Goal: Transaction & Acquisition: Purchase product/service

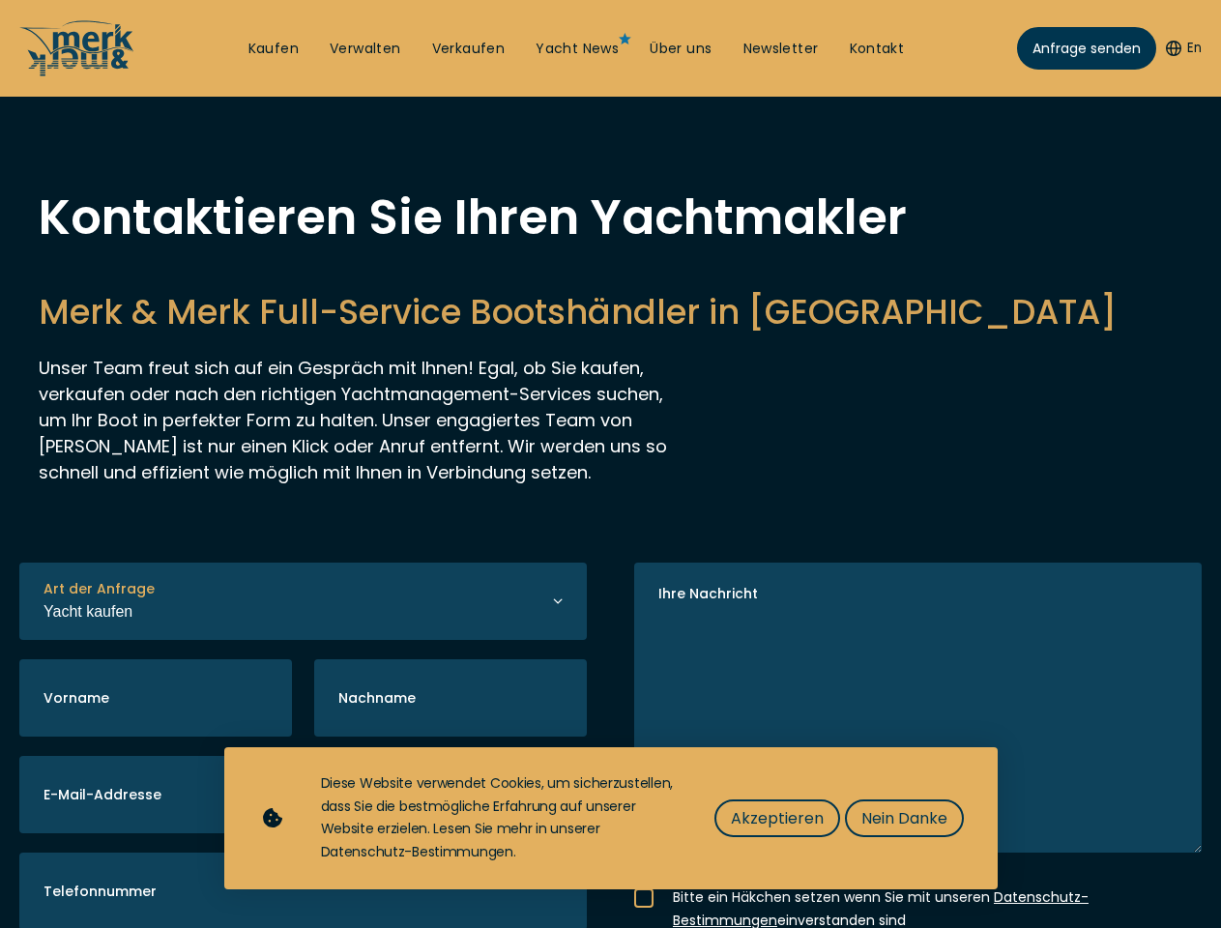
select select "buy"
click at [50, 877] on img "Show Accessibility Preferences" at bounding box center [50, 877] width 59 height 59
click at [1181, 48] on button "En" at bounding box center [1184, 48] width 36 height 19
click at [610, 336] on h2 "Merk & Merk Full-Service Bootshändler in Kroatien" at bounding box center [611, 311] width 1144 height 47
click at [0, 0] on icon "button" at bounding box center [0, 0] width 0 height 0
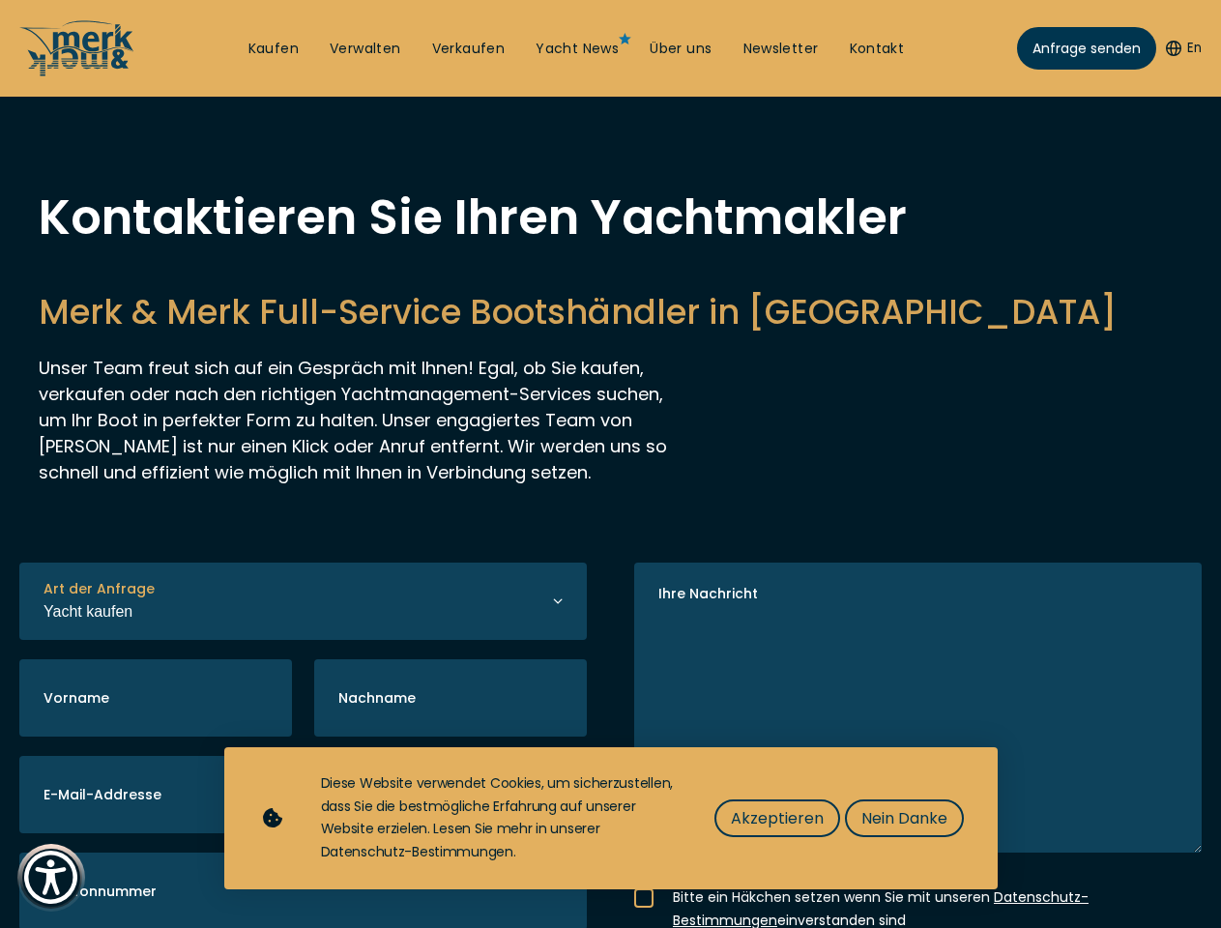
click at [777, 818] on span "Akzeptieren" at bounding box center [777, 819] width 93 height 24
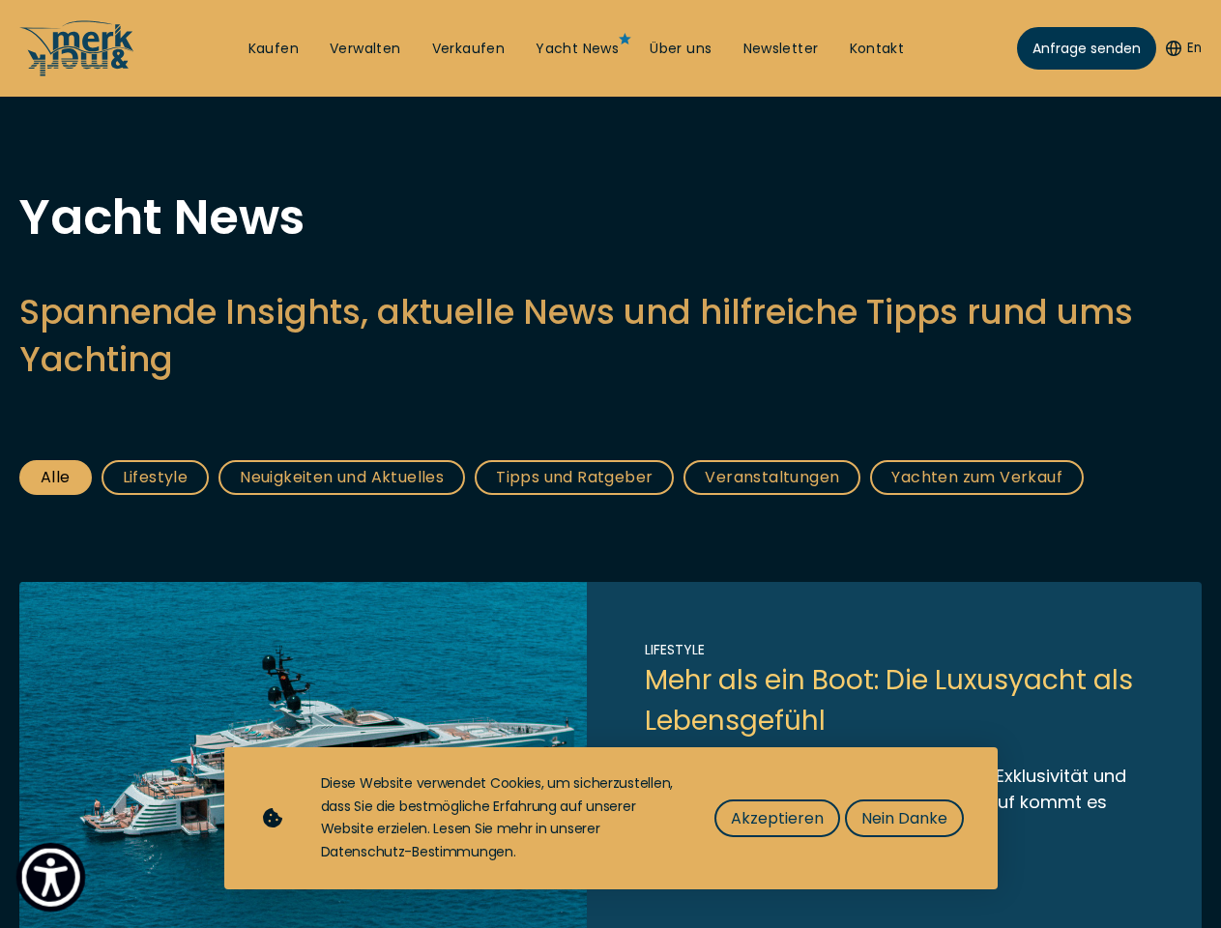
click at [50, 877] on img "Show Accessibility Preferences" at bounding box center [50, 877] width 59 height 59
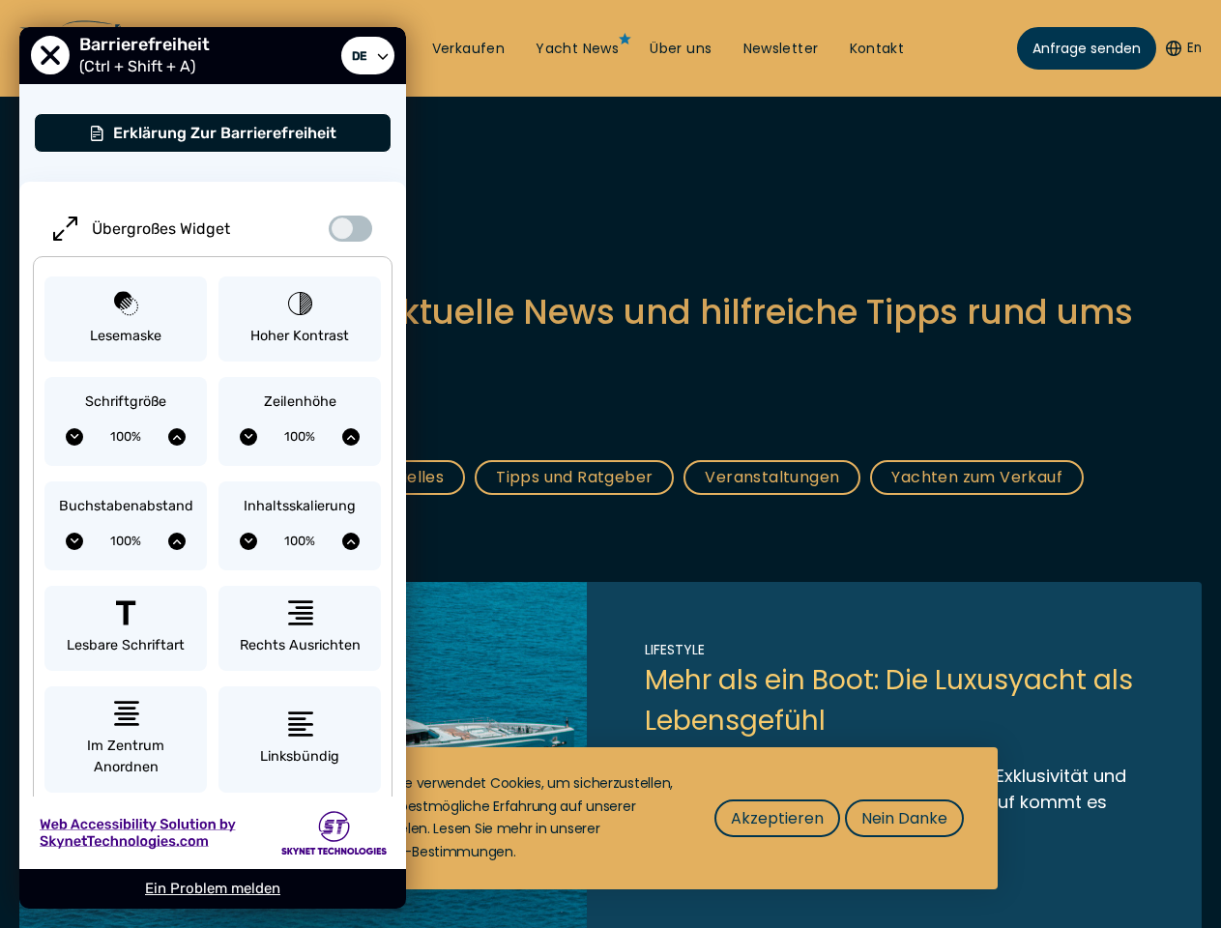
click at [1181, 48] on button "En" at bounding box center [1184, 48] width 36 height 19
click at [610, 383] on h2 "Spannende Insights, aktuelle News und hilfreiche Tipps rund ums Yachting" at bounding box center [610, 335] width 1183 height 95
click at [777, 818] on span "Akzeptieren" at bounding box center [777, 819] width 93 height 24
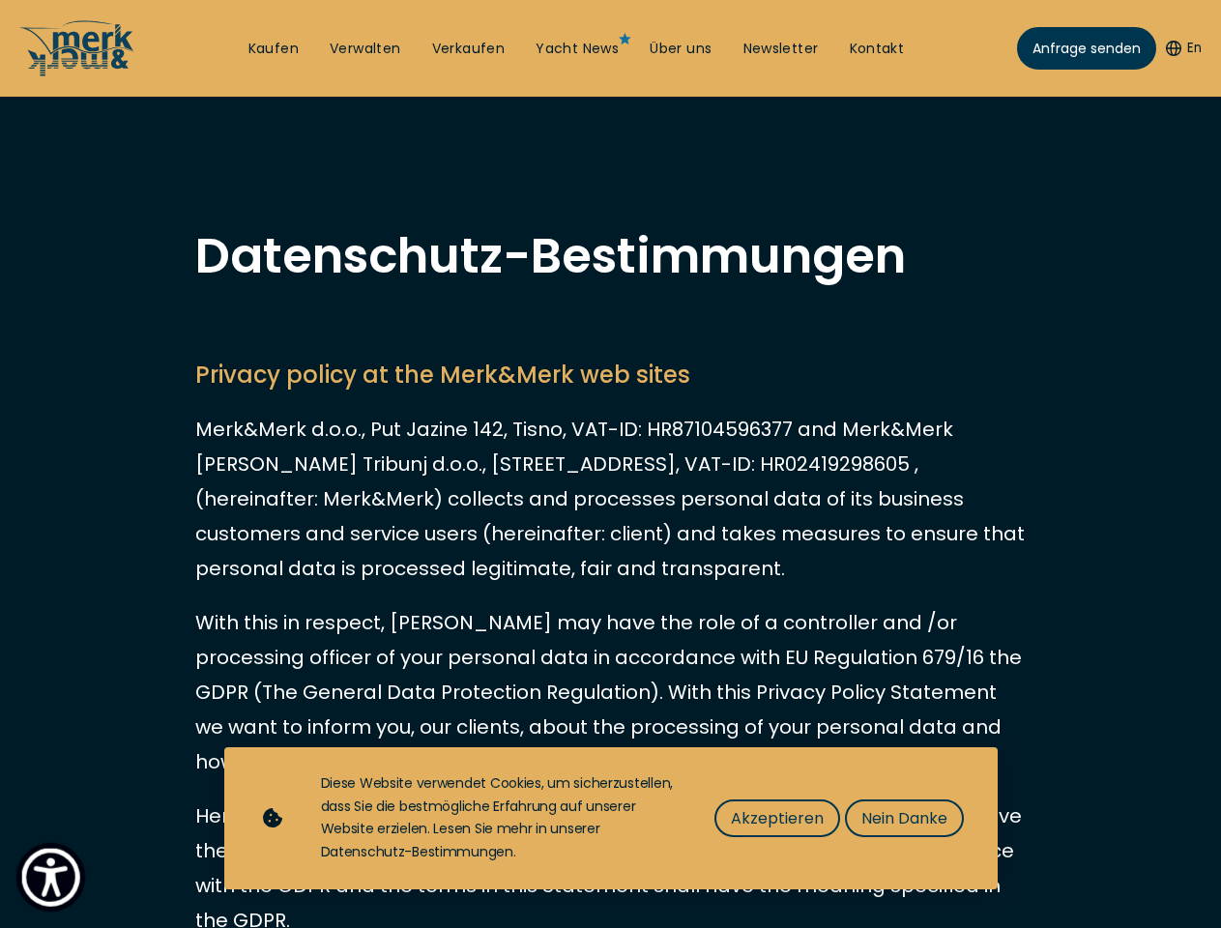
click at [50, 877] on img "Show Accessibility Preferences" at bounding box center [50, 877] width 59 height 59
click at [1181, 48] on button "En" at bounding box center [1184, 48] width 36 height 19
click at [777, 818] on span "Akzeptieren" at bounding box center [777, 819] width 93 height 24
